Goal: Task Accomplishment & Management: Manage account settings

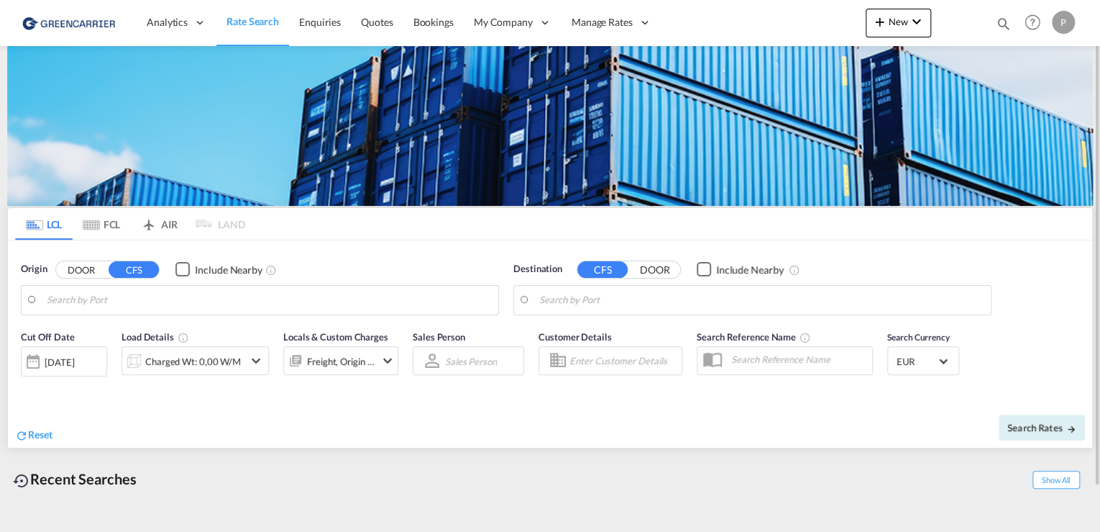
click at [1064, 19] on div "P" at bounding box center [1063, 22] width 23 height 23
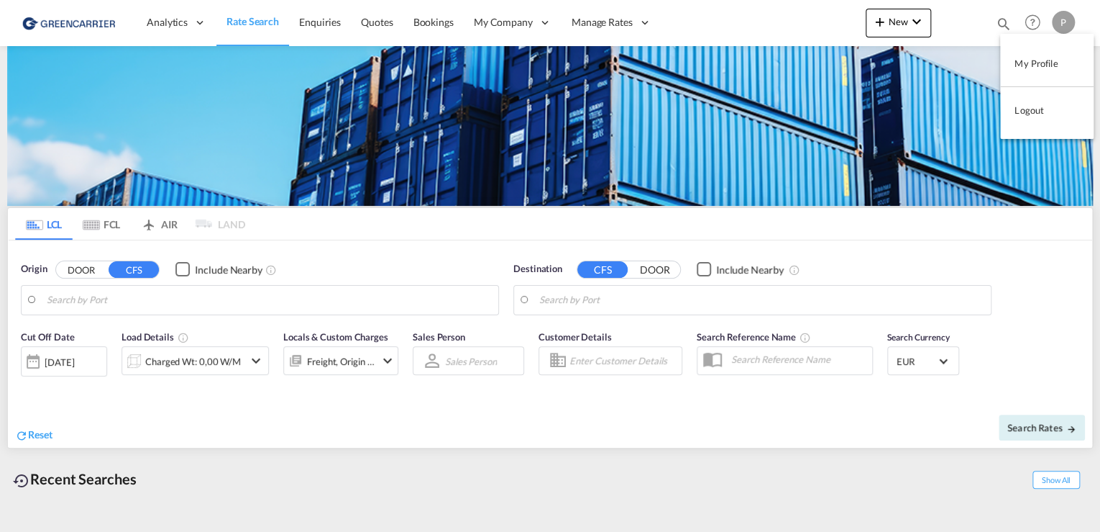
click at [1040, 112] on button "Logout" at bounding box center [1047, 110] width 94 height 29
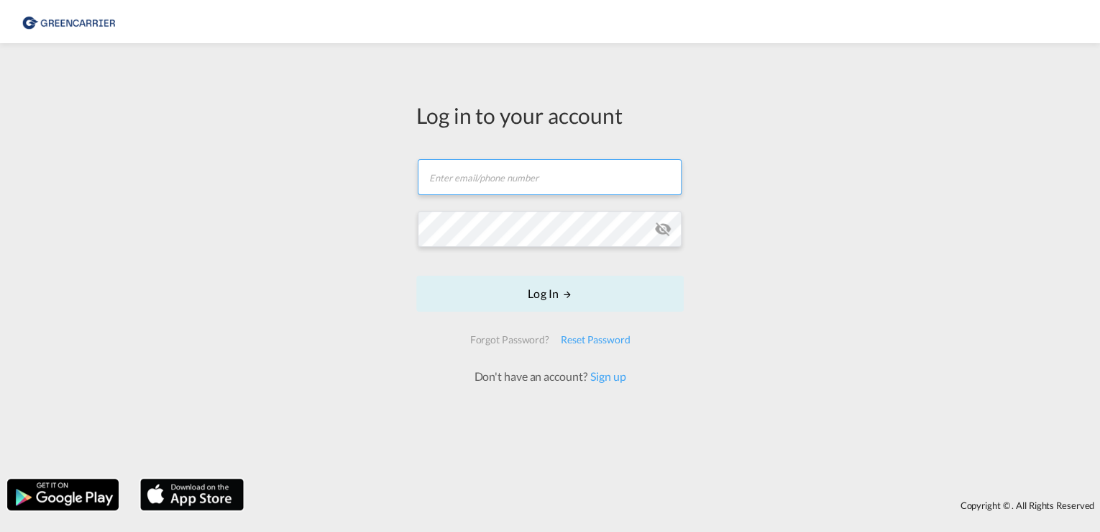
type input "[PERSON_NAME][EMAIL_ADDRESS][PERSON_NAME][DOMAIN_NAME]"
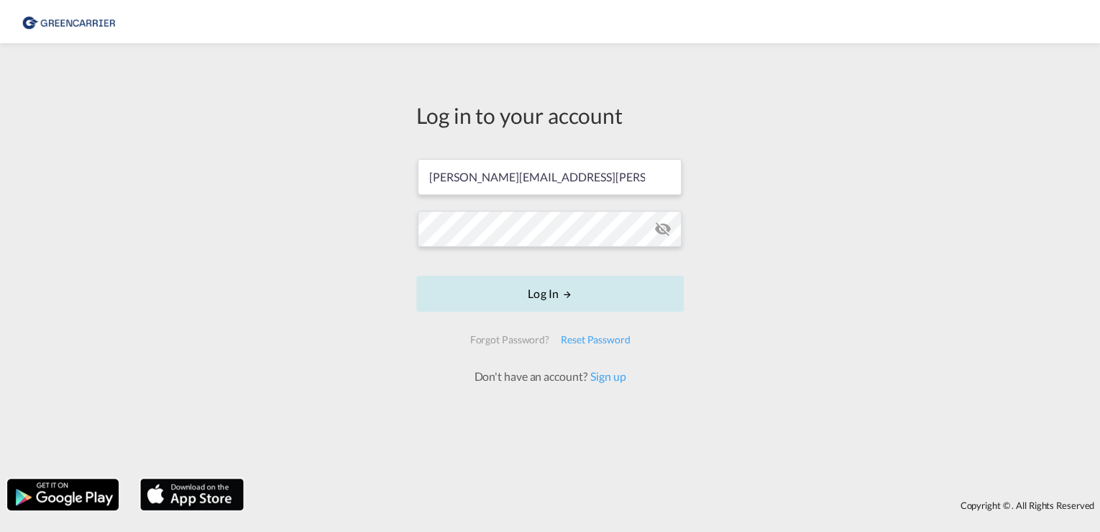
click at [560, 294] on button "Log In" at bounding box center [550, 293] width 268 height 36
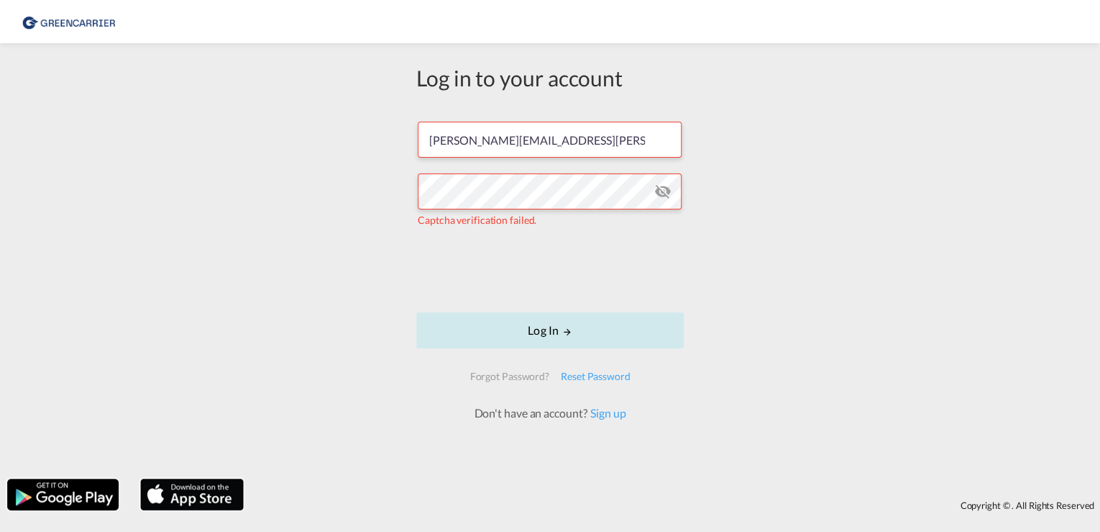
click at [570, 331] on md-icon "LOGIN" at bounding box center [567, 332] width 10 height 10
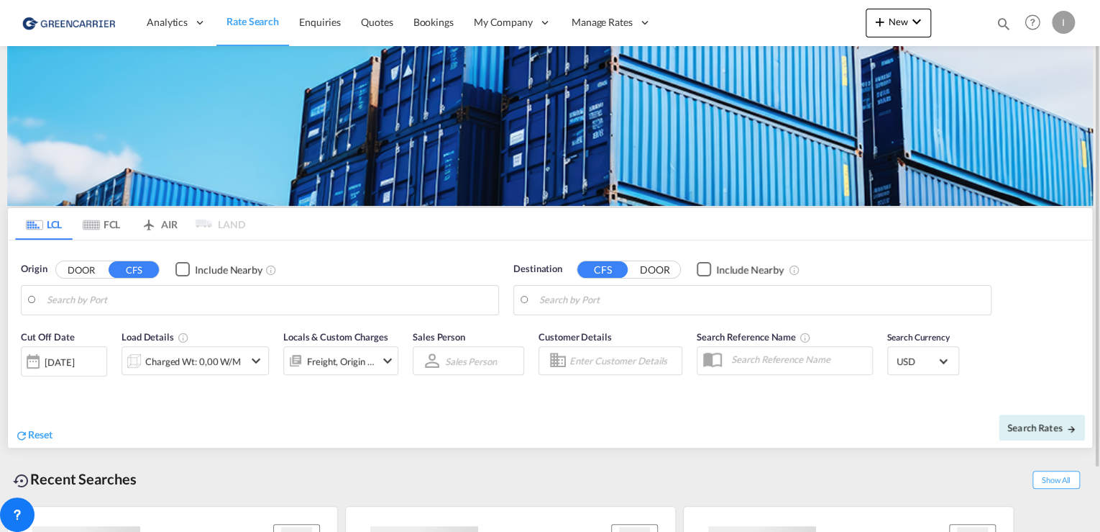
type input "[GEOGRAPHIC_DATA], [GEOGRAPHIC_DATA]"
type input "Callao, PECLL"
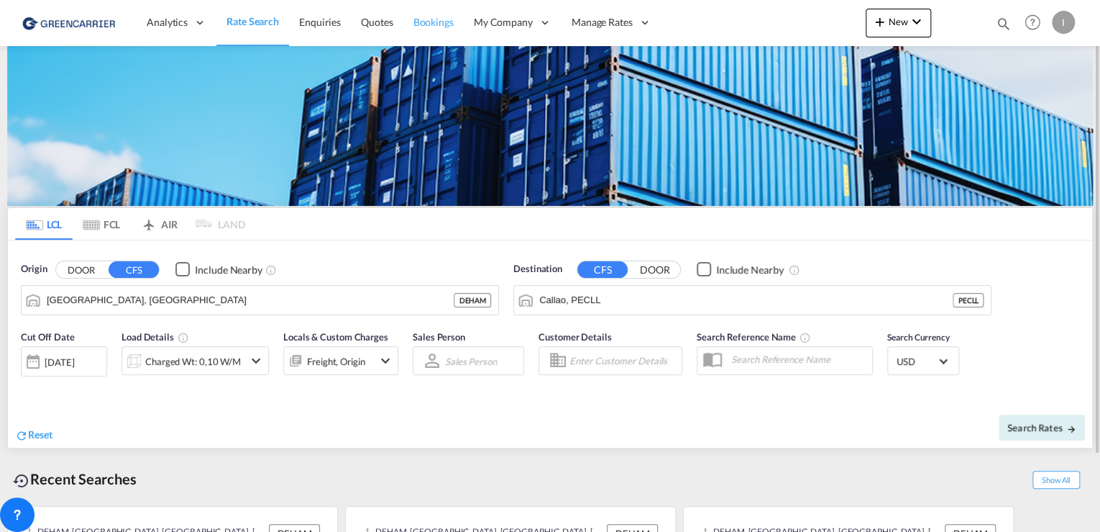
drag, startPoint x: 449, startPoint y: 22, endPoint x: 440, endPoint y: 42, distance: 21.9
click at [449, 22] on span "Bookings" at bounding box center [434, 22] width 40 height 12
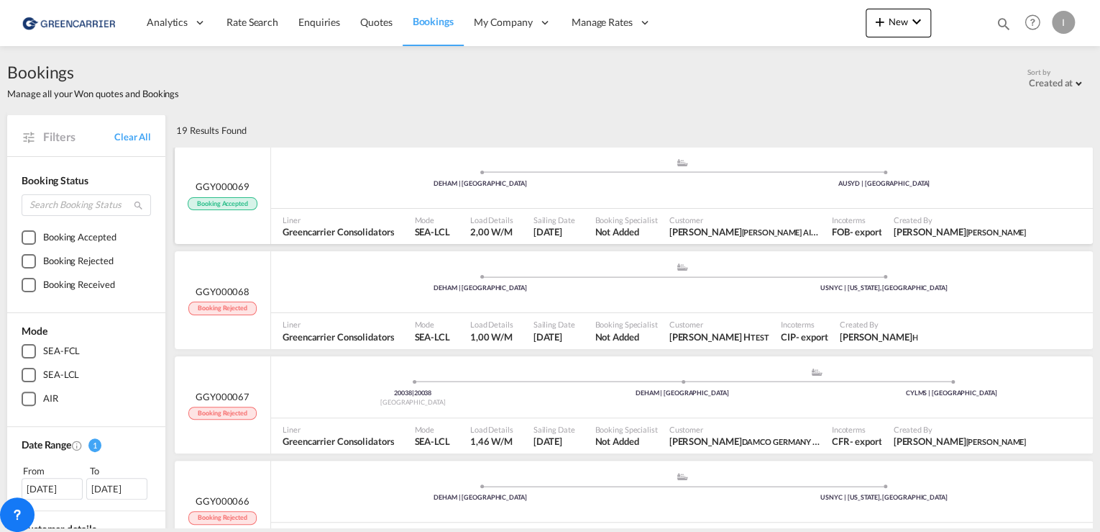
click at [396, 191] on div ".a{fill:#aaa8ad;} .a{fill:#aaa8ad;} DEHAM | [GEOGRAPHIC_DATA] AUSYD | [GEOGRAPH…" at bounding box center [682, 179] width 822 height 43
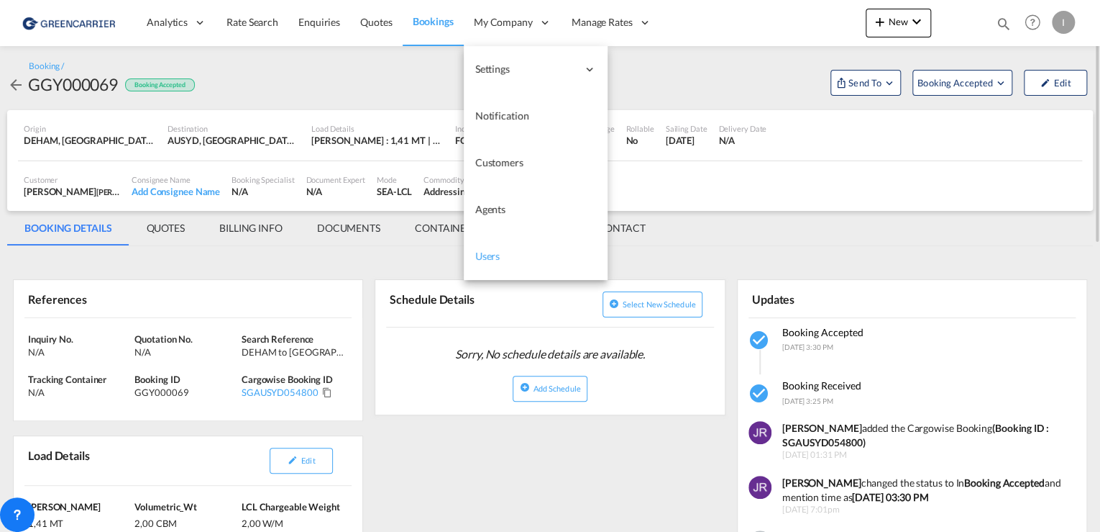
click at [491, 250] on span "Users" at bounding box center [487, 256] width 25 height 12
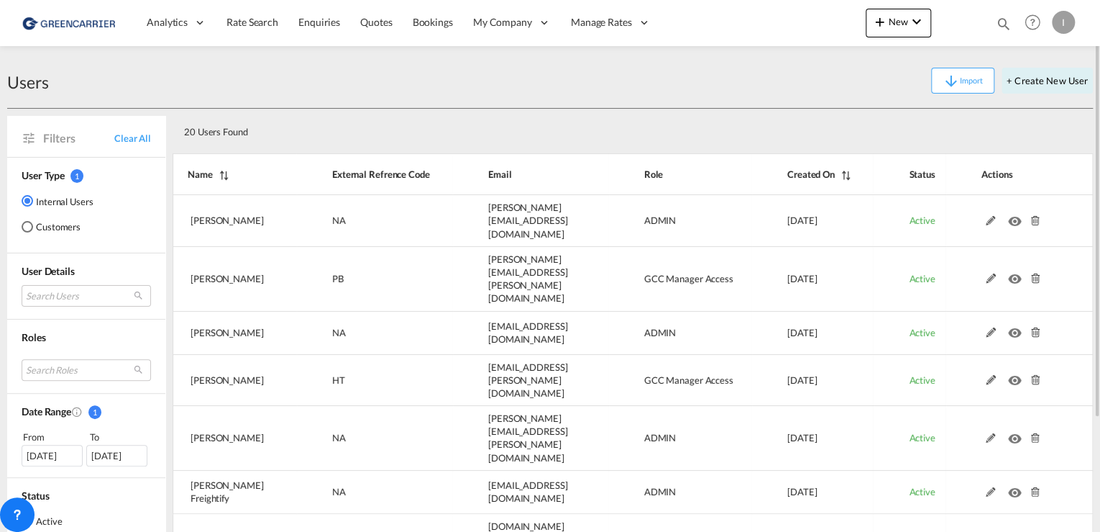
click at [47, 226] on md-radio-button "Customers" at bounding box center [58, 226] width 72 height 14
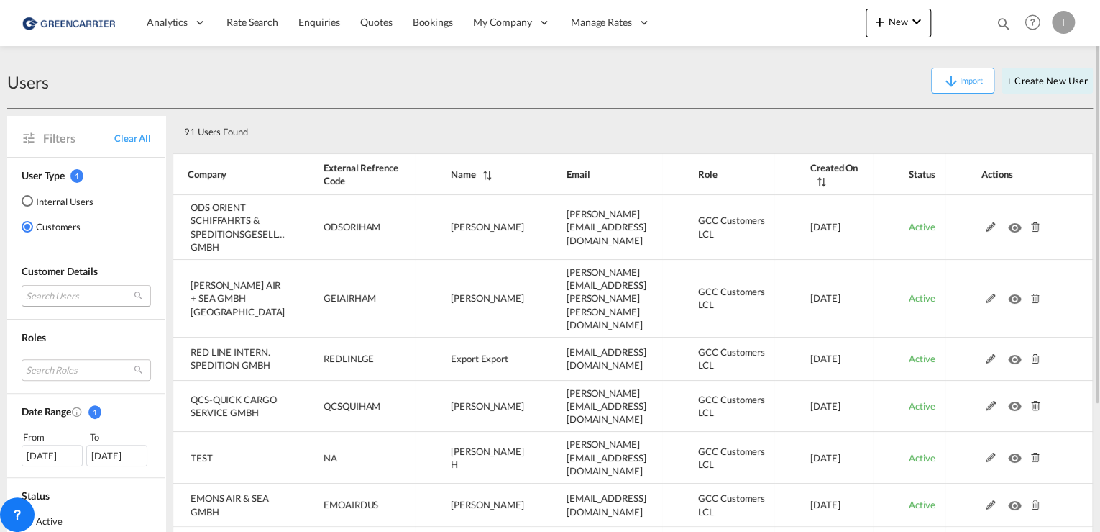
click at [50, 296] on md-select "Search Users user name user stephan Vollmert [EMAIL_ADDRESS][DOMAIN_NAME] | ods…" at bounding box center [86, 296] width 129 height 22
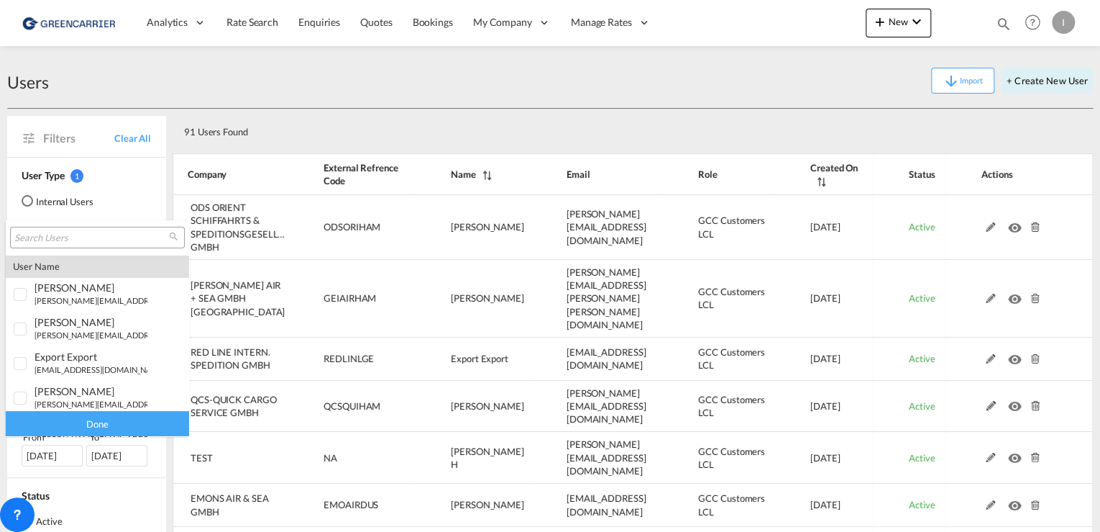
click at [86, 242] on input "search" at bounding box center [91, 238] width 155 height 13
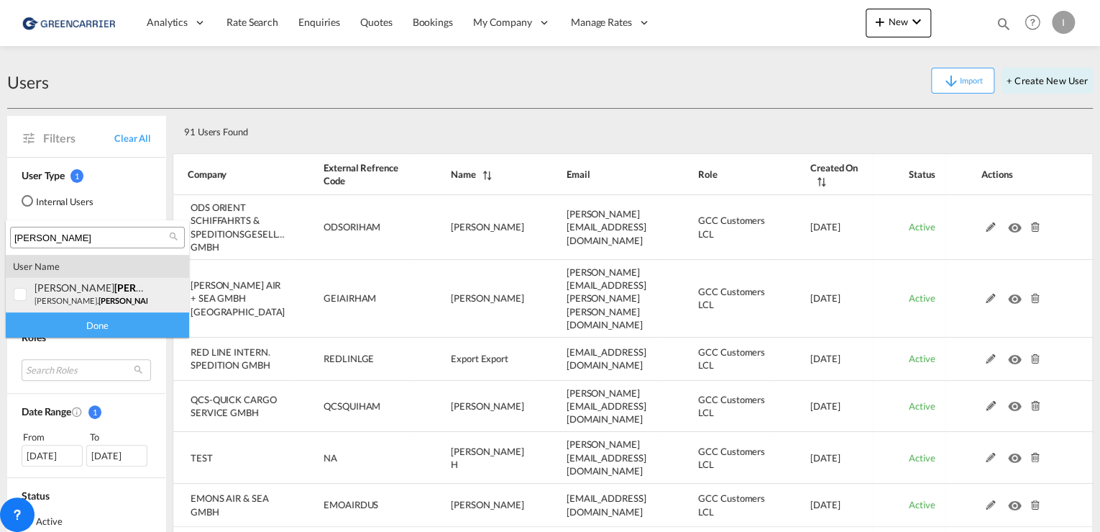
type input "[PERSON_NAME]"
click at [16, 291] on div at bounding box center [21, 295] width 14 height 14
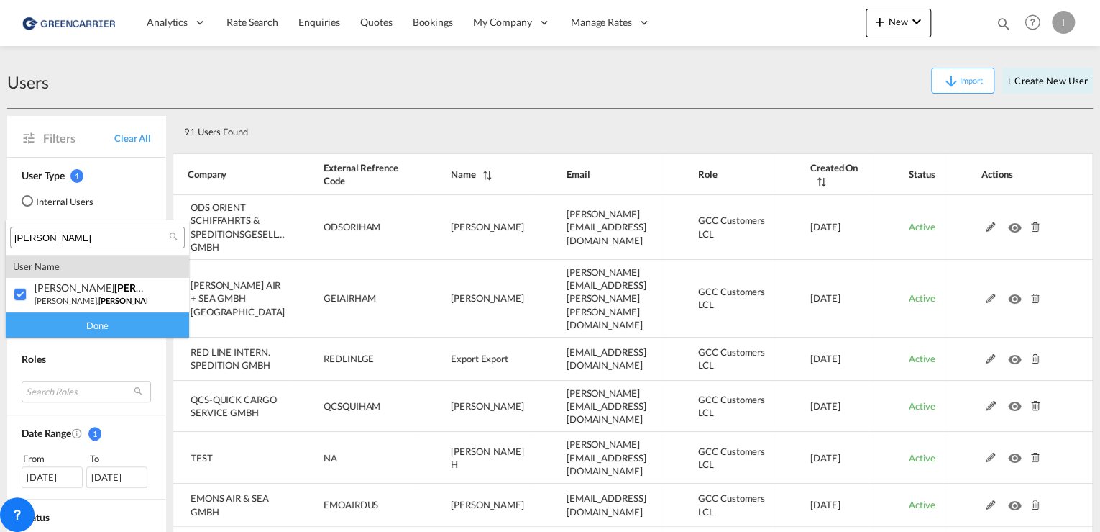
click at [92, 324] on div "Done" at bounding box center [97, 324] width 183 height 25
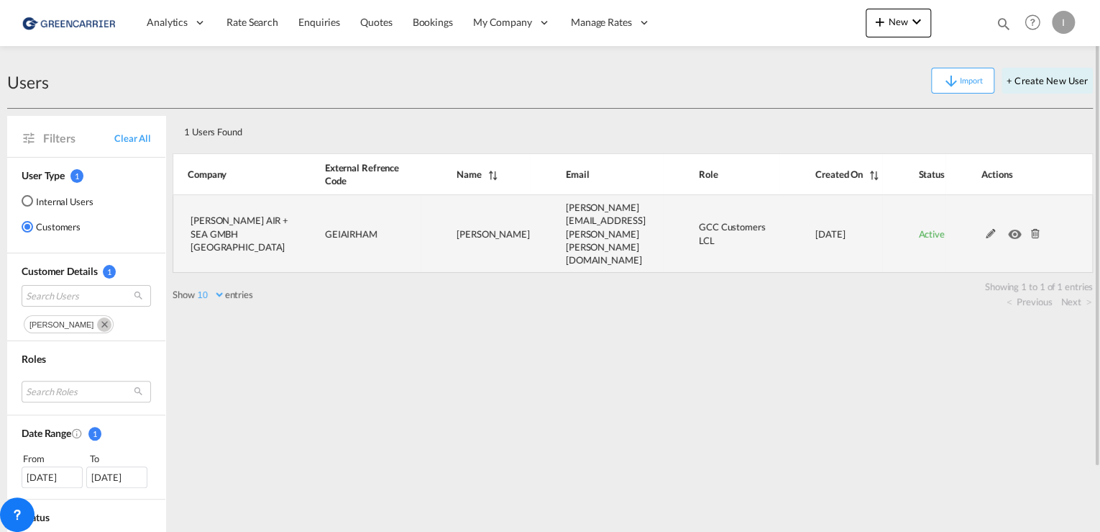
click at [984, 229] on md-icon at bounding box center [991, 234] width 19 height 10
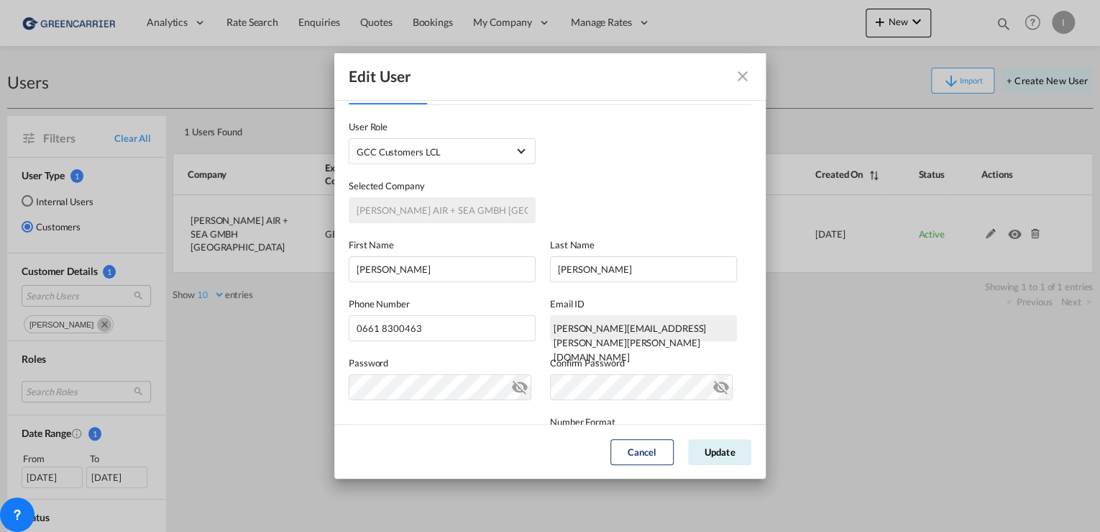
scroll to position [58, 0]
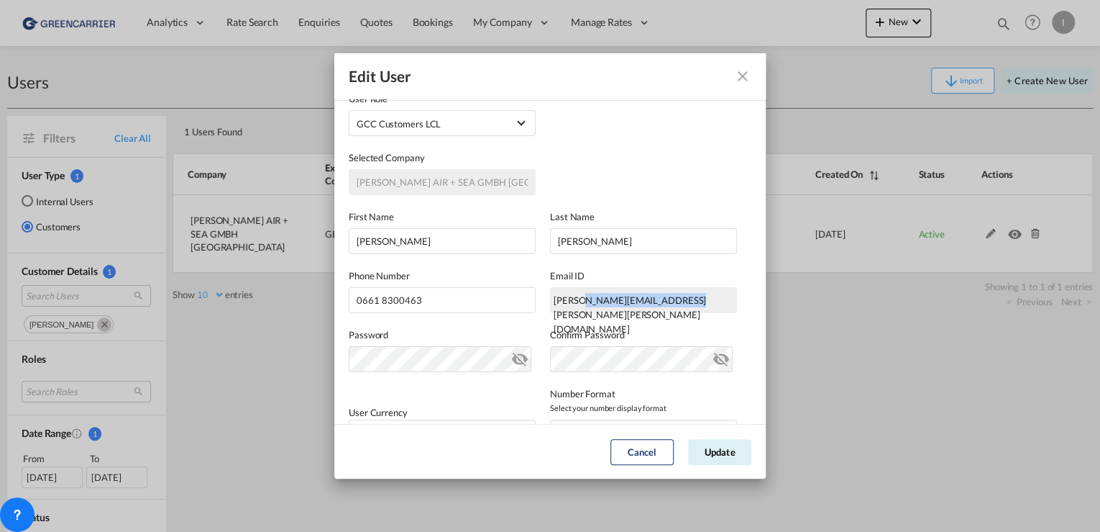
drag, startPoint x: 575, startPoint y: 298, endPoint x: 713, endPoint y: 299, distance: 138.1
click at [713, 299] on div "[PERSON_NAME][EMAIL_ADDRESS][PERSON_NAME][PERSON_NAME][DOMAIN_NAME]" at bounding box center [643, 300] width 187 height 26
drag, startPoint x: 713, startPoint y: 299, endPoint x: 701, endPoint y: 299, distance: 12.9
click at [701, 299] on div "[PERSON_NAME][EMAIL_ADDRESS][PERSON_NAME][PERSON_NAME][DOMAIN_NAME]" at bounding box center [643, 300] width 187 height 26
click at [676, 299] on div "[PERSON_NAME][EMAIL_ADDRESS][PERSON_NAME][PERSON_NAME][DOMAIN_NAME]" at bounding box center [643, 300] width 187 height 26
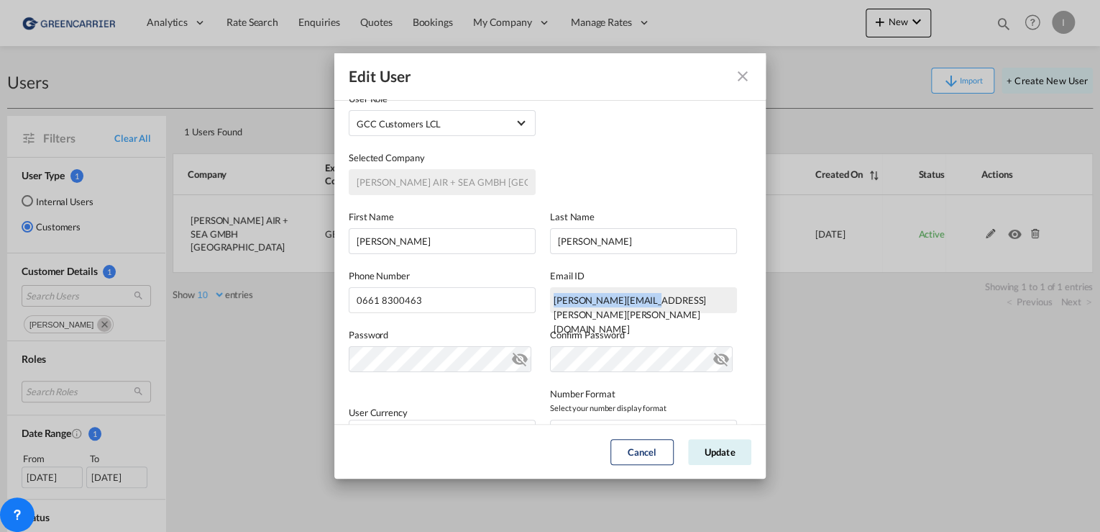
drag, startPoint x: 641, startPoint y: 296, endPoint x: 549, endPoint y: 298, distance: 92.1
click at [550, 298] on div "[PERSON_NAME][EMAIL_ADDRESS][PERSON_NAME][PERSON_NAME][DOMAIN_NAME]" at bounding box center [643, 300] width 187 height 26
drag, startPoint x: 683, startPoint y: 301, endPoint x: 497, endPoint y: 309, distance: 185.7
click at [497, 309] on div "Phone Number [PHONE_NUMBER] Email ID [PERSON_NAME][EMAIL_ADDRESS][PERSON_NAME][…" at bounding box center [550, 283] width 403 height 59
click at [671, 303] on div "[PERSON_NAME][EMAIL_ADDRESS][PERSON_NAME][PERSON_NAME][DOMAIN_NAME]" at bounding box center [643, 300] width 187 height 26
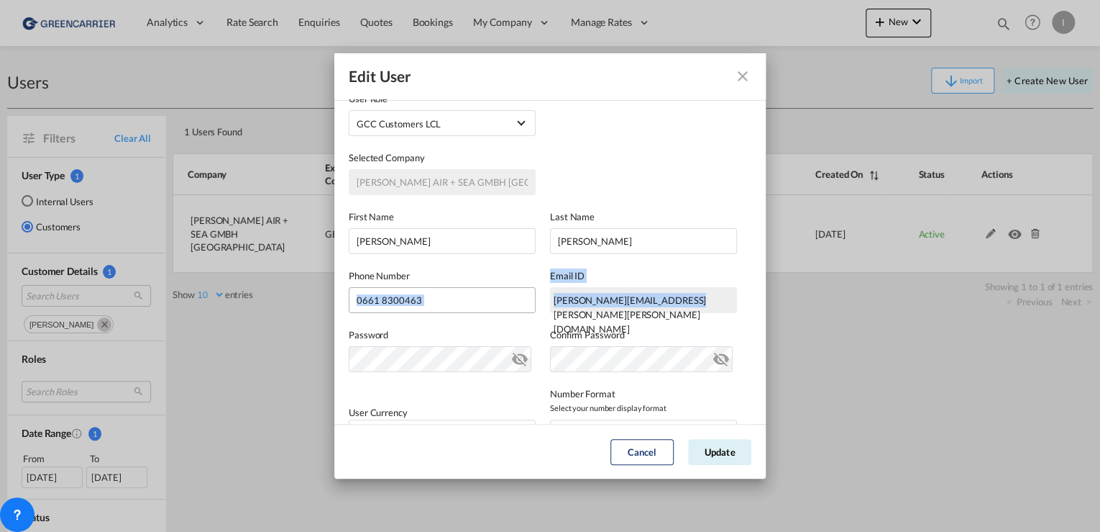
drag, startPoint x: 704, startPoint y: 303, endPoint x: 488, endPoint y: 311, distance: 215.9
click at [488, 311] on div "Phone Number [PHONE_NUMBER] Email ID [PERSON_NAME][EMAIL_ADDRESS][PERSON_NAME][…" at bounding box center [550, 283] width 403 height 59
copy div "Email ID [PERSON_NAME][EMAIL_ADDRESS][PERSON_NAME][PERSON_NAME][DOMAIN_NAME]"
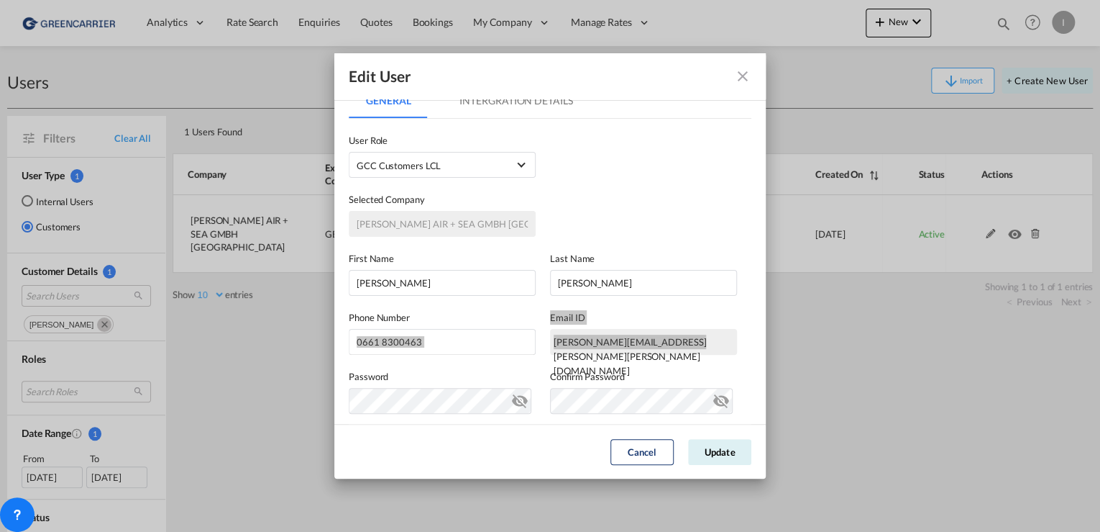
scroll to position [0, 0]
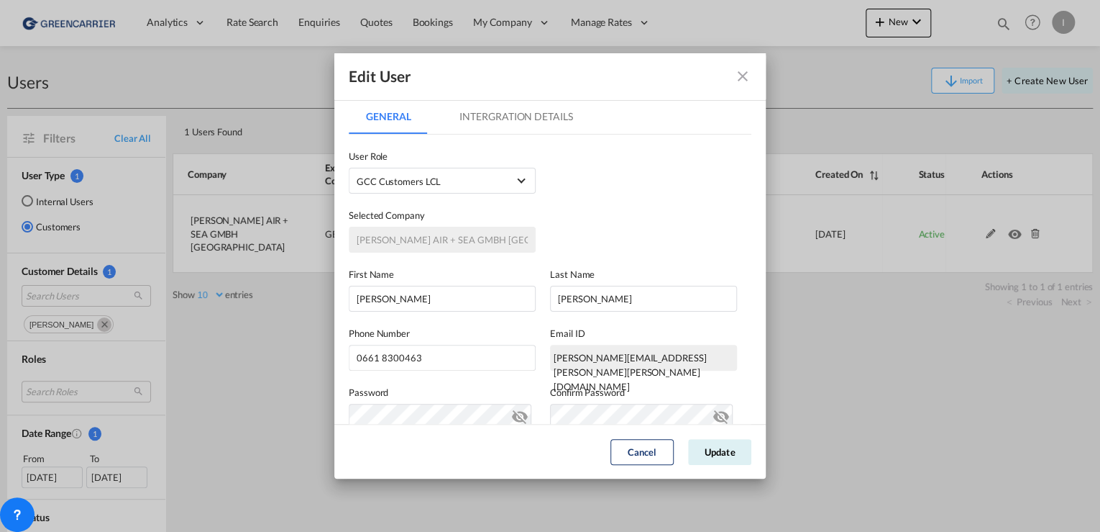
click at [480, 120] on md-tab-item "Intergration Details" at bounding box center [515, 116] width 147 height 35
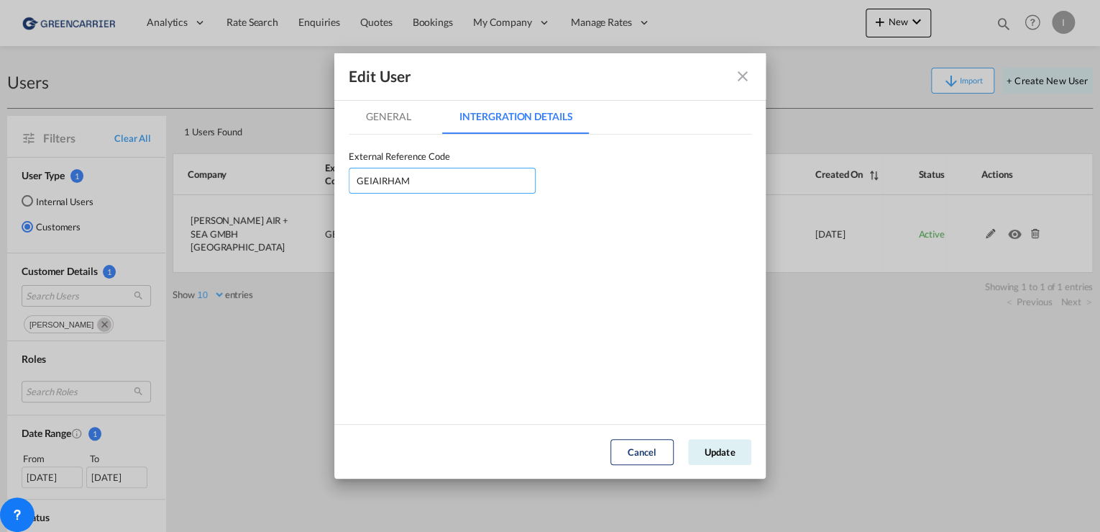
drag, startPoint x: 444, startPoint y: 182, endPoint x: 323, endPoint y: 185, distance: 120.9
click at [311, 178] on div "Edit User General Intergration Details General Intergration Details User Type I…" at bounding box center [550, 266] width 1100 height 532
type input "GEIAIRFUL"
click at [726, 455] on button "Update" at bounding box center [719, 452] width 63 height 26
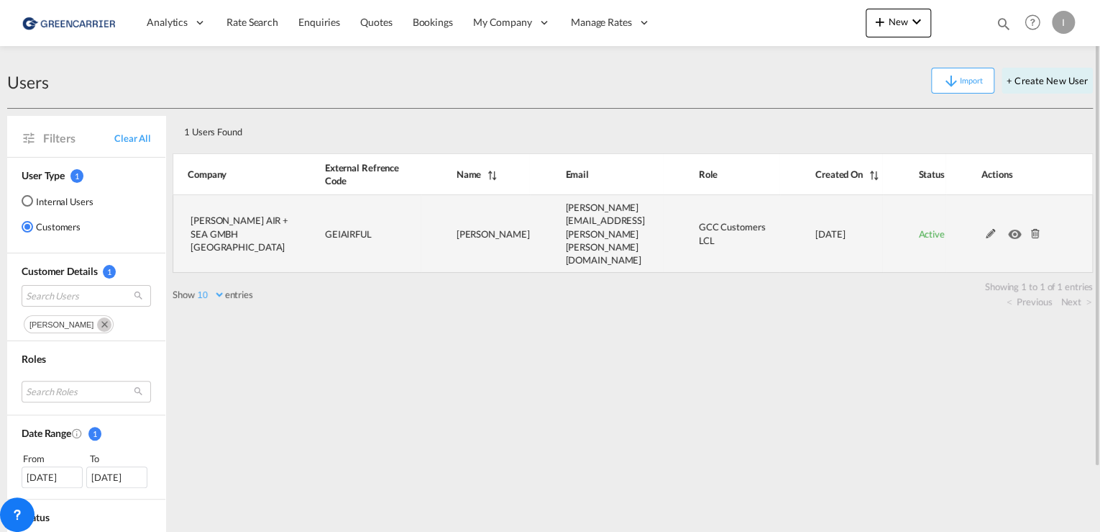
drag, startPoint x: 495, startPoint y: 213, endPoint x: 506, endPoint y: 220, distance: 13.6
click at [495, 228] on span "[PERSON_NAME]" at bounding box center [493, 234] width 73 height 12
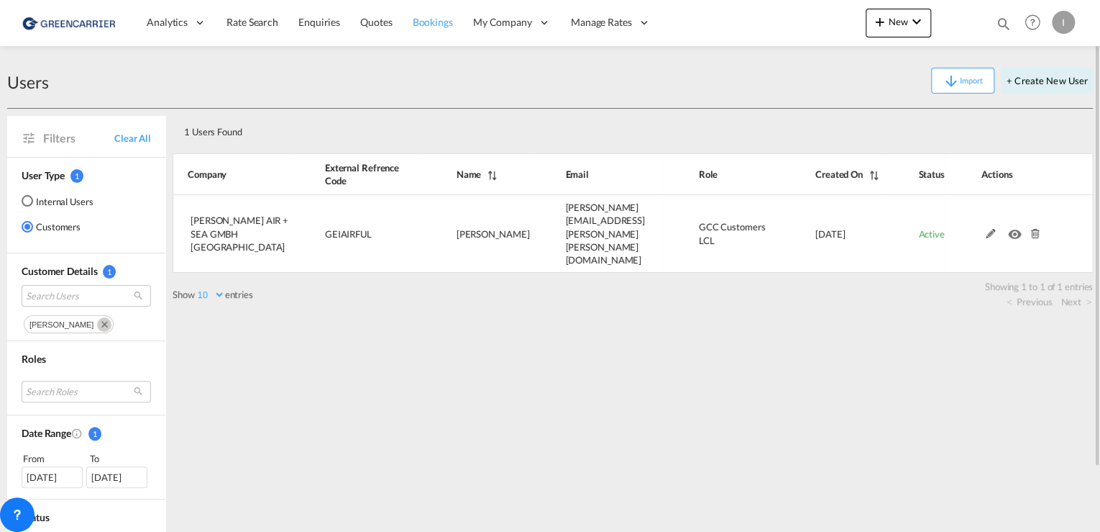
click at [424, 22] on span "Bookings" at bounding box center [433, 22] width 40 height 12
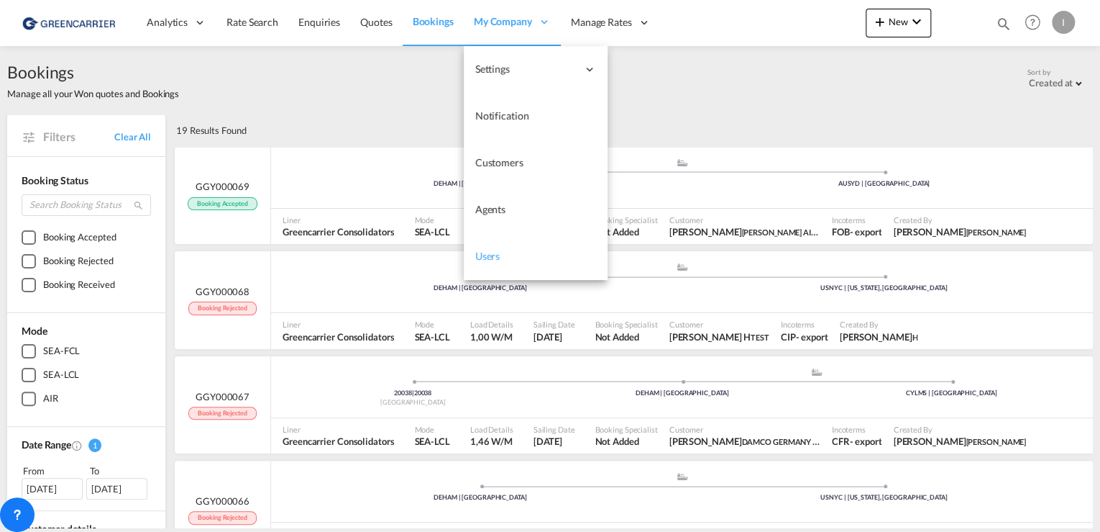
click at [489, 258] on span "Users" at bounding box center [487, 256] width 25 height 12
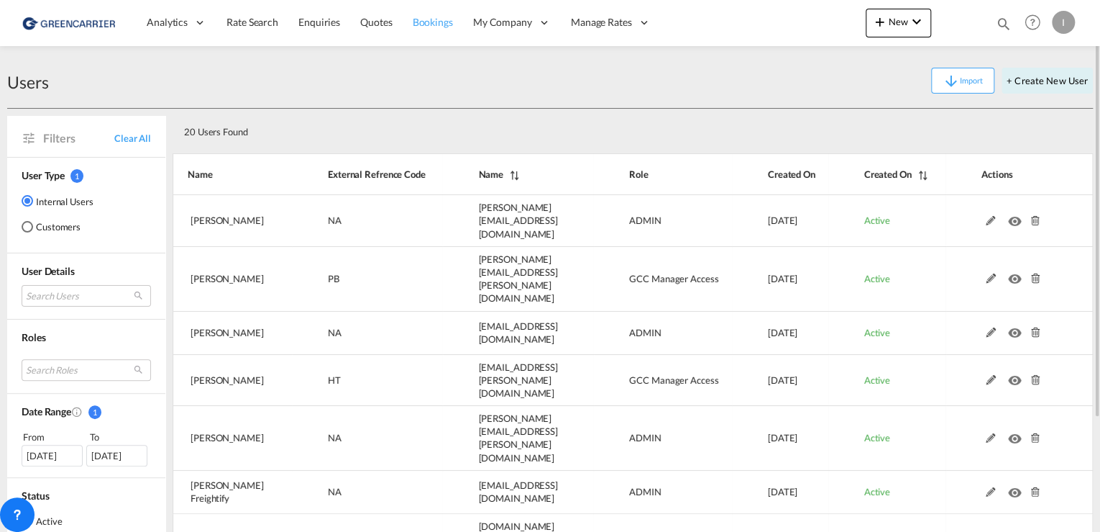
click at [417, 17] on span "Bookings" at bounding box center [433, 22] width 40 height 12
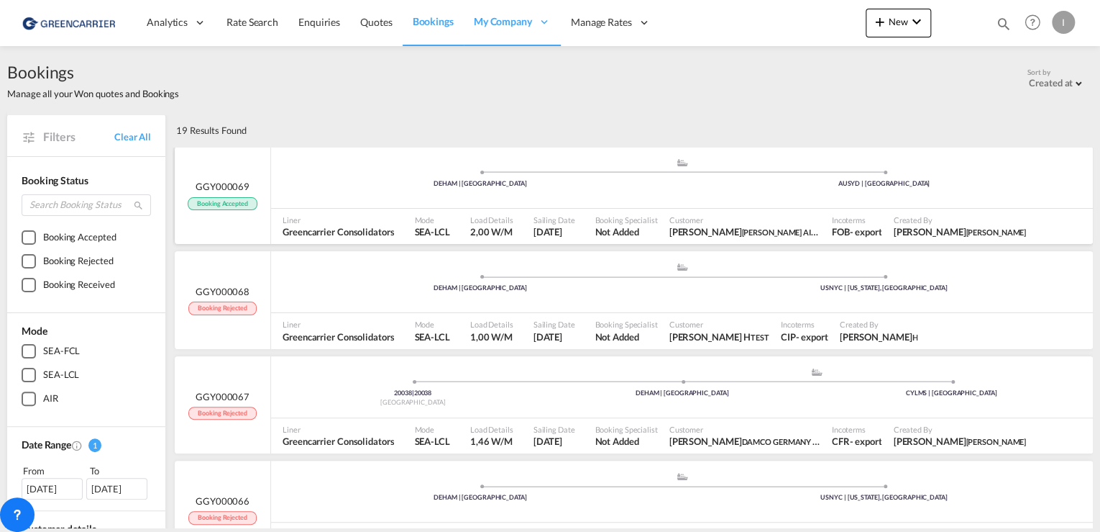
click at [357, 193] on div ".a{fill:#aaa8ad;} .a{fill:#aaa8ad;} DEHAM | [GEOGRAPHIC_DATA] AUSYD | [GEOGRAPH…" at bounding box center [682, 179] width 822 height 43
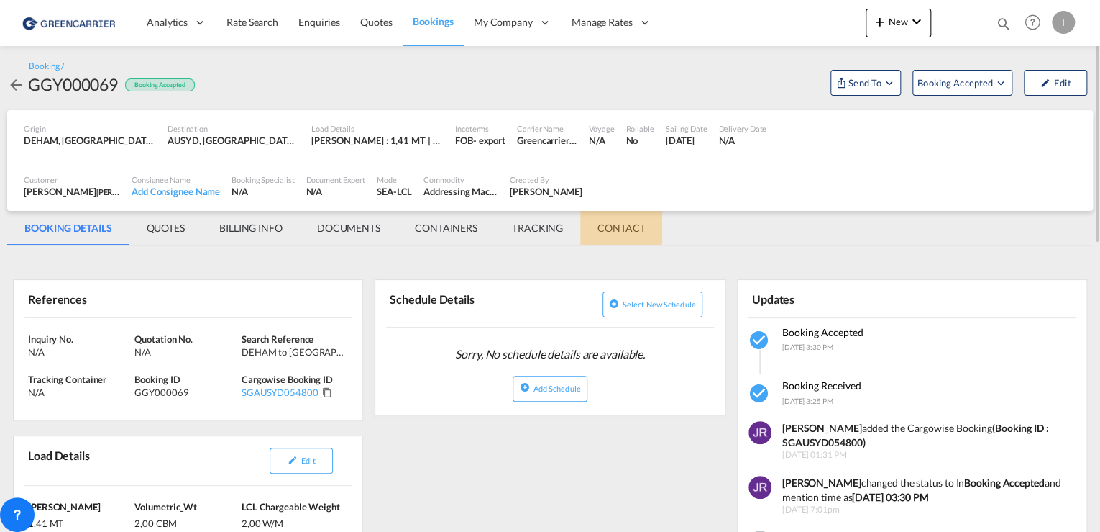
click at [613, 222] on md-tab-item "CONTACT" at bounding box center [621, 228] width 82 height 35
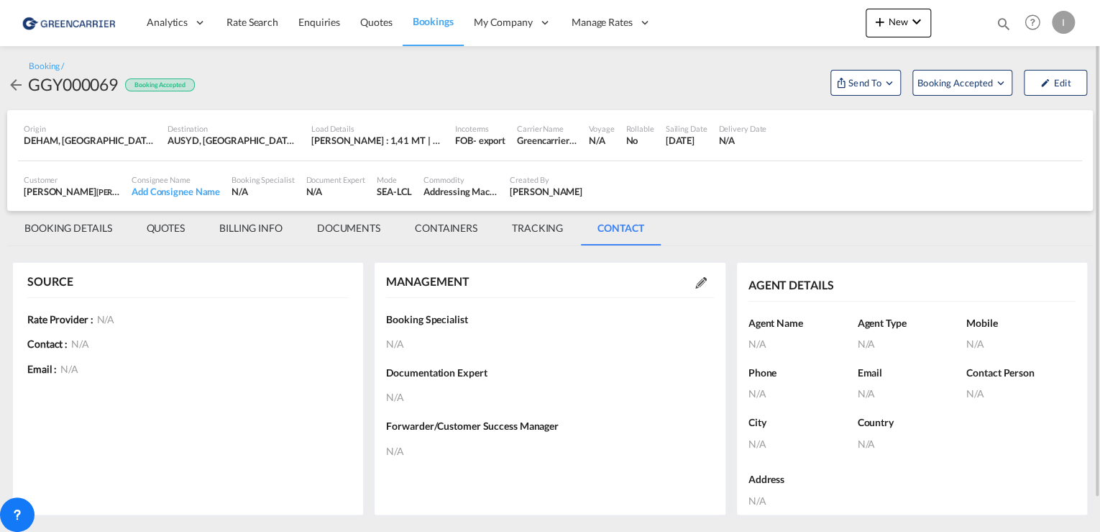
click at [561, 227] on md-tab-item "TRACKING" at bounding box center [538, 228] width 86 height 35
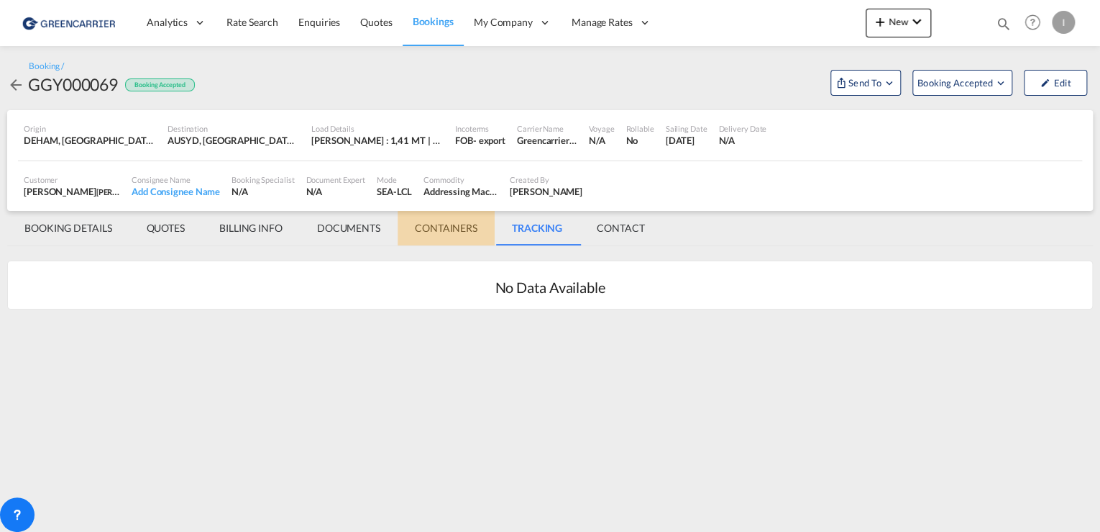
click at [475, 227] on md-tab-item "CONTAINERS" at bounding box center [446, 228] width 97 height 35
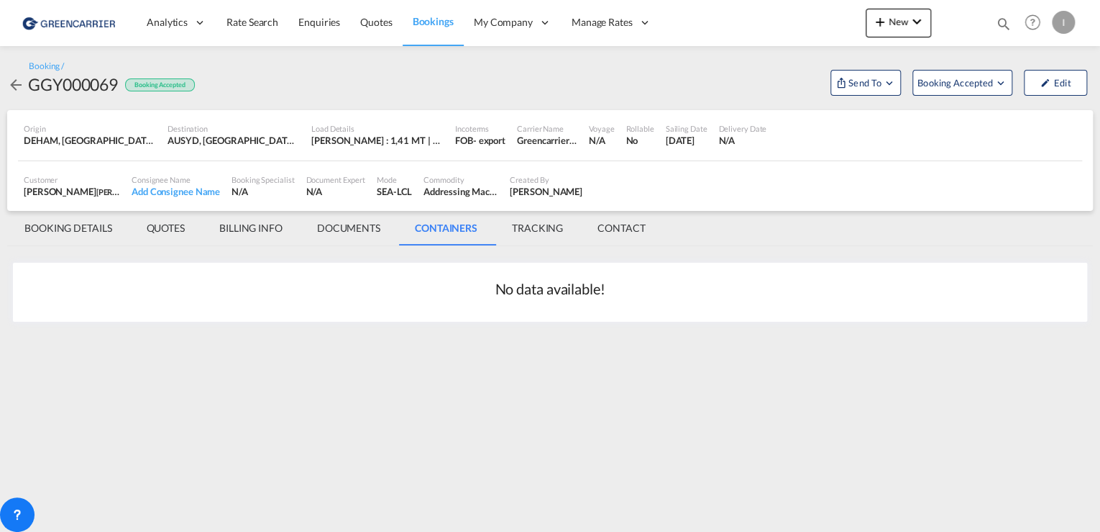
click at [377, 224] on md-tab-item "DOCUMENTS" at bounding box center [349, 228] width 98 height 35
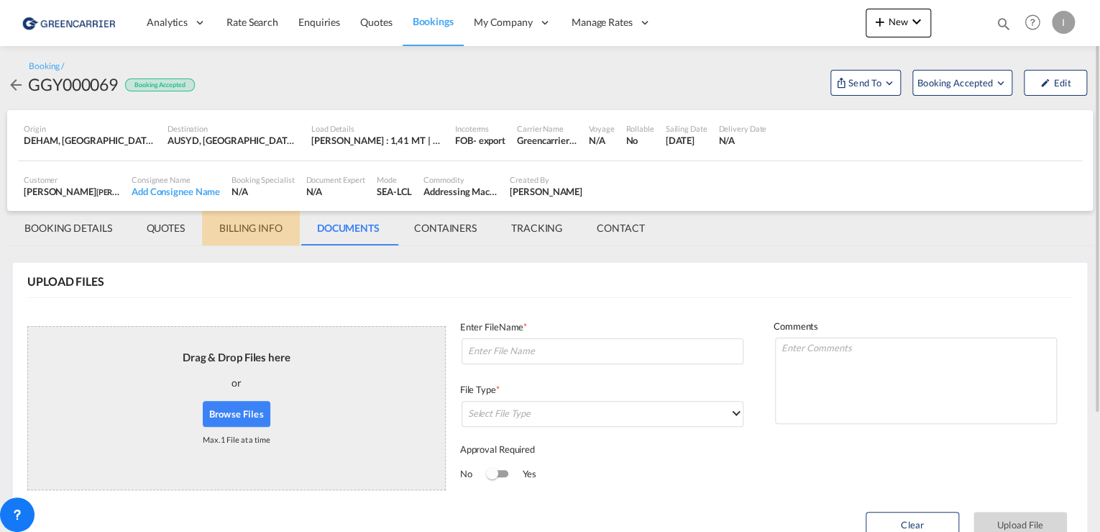
click at [247, 220] on md-tab-item "BILLING INFO" at bounding box center [251, 228] width 98 height 35
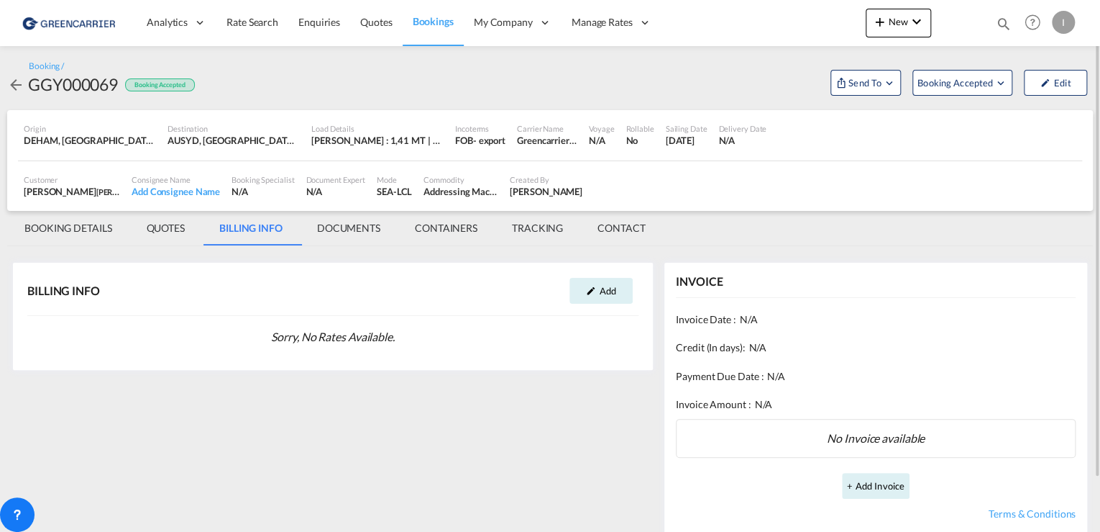
click at [147, 222] on md-tab-item "QUOTES" at bounding box center [165, 228] width 73 height 35
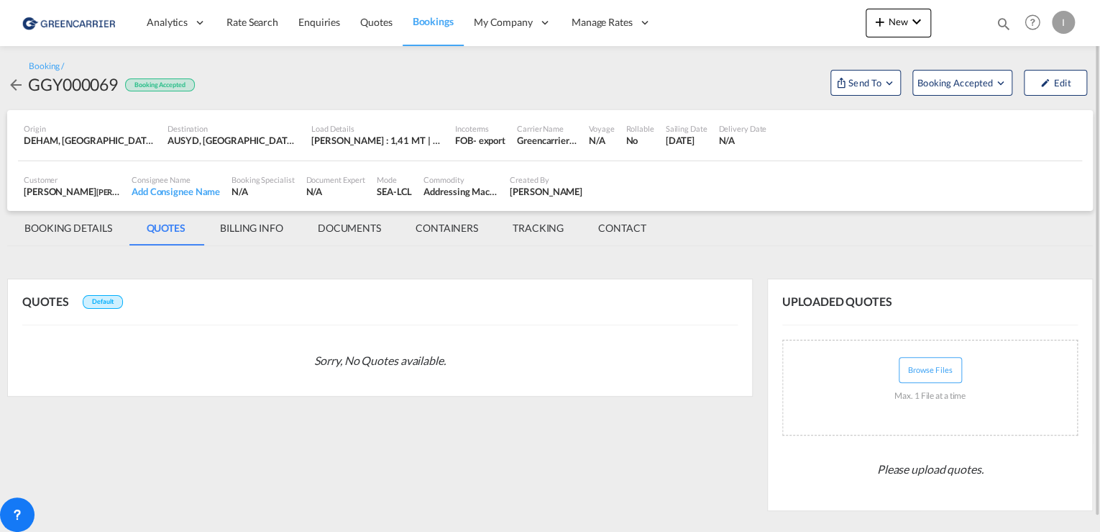
click at [80, 227] on md-tab-item "BOOKING DETAILS" at bounding box center [68, 228] width 122 height 35
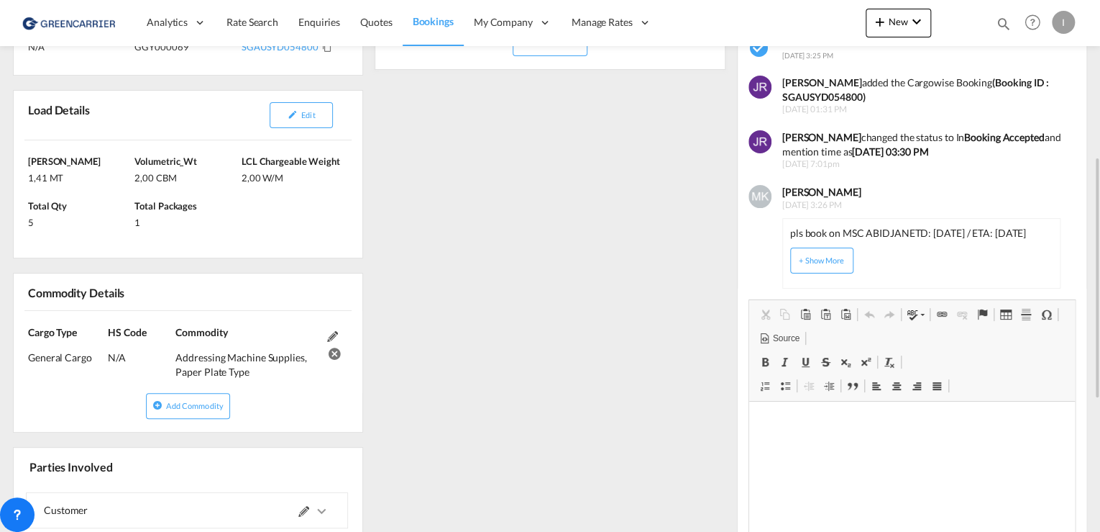
scroll to position [288, 0]
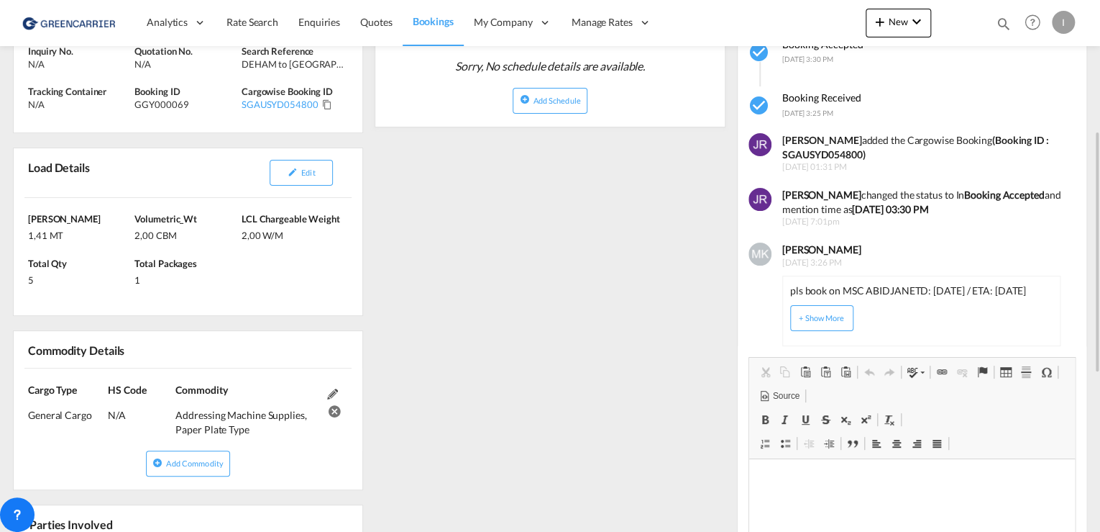
drag, startPoint x: 791, startPoint y: 291, endPoint x: 1084, endPoint y: 294, distance: 292.8
click at [1084, 294] on div "[PERSON_NAME] [DATE] 3:26 PM pls book on MSC [GEOGRAPHIC_DATA] ETD: [DATE] / ET…" at bounding box center [912, 287] width 349 height 118
copy div "pls book on MSC ABIDJAN ETD: [DATE] / ETA: [DATE]"
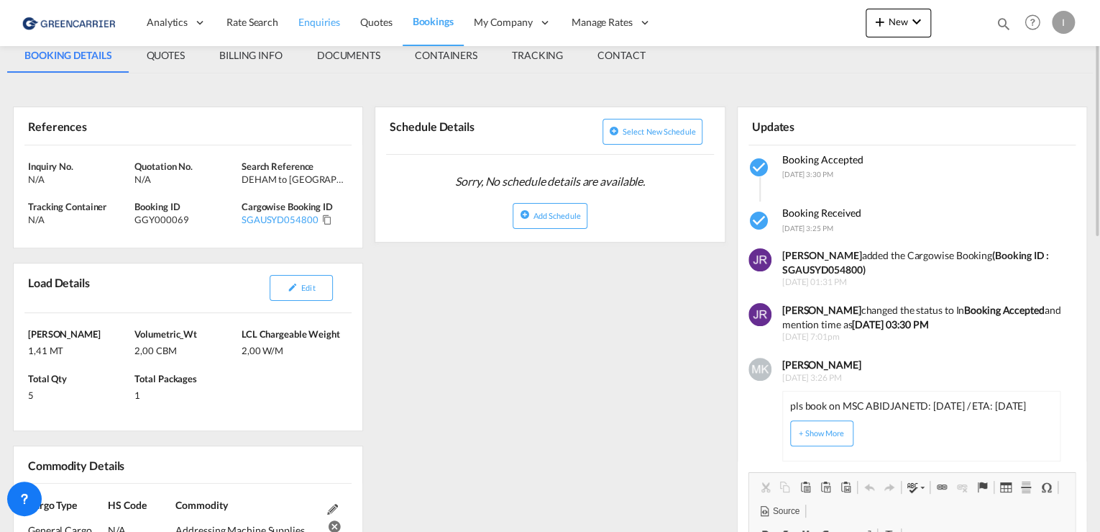
scroll to position [115, 0]
